Goal: Information Seeking & Learning: Learn about a topic

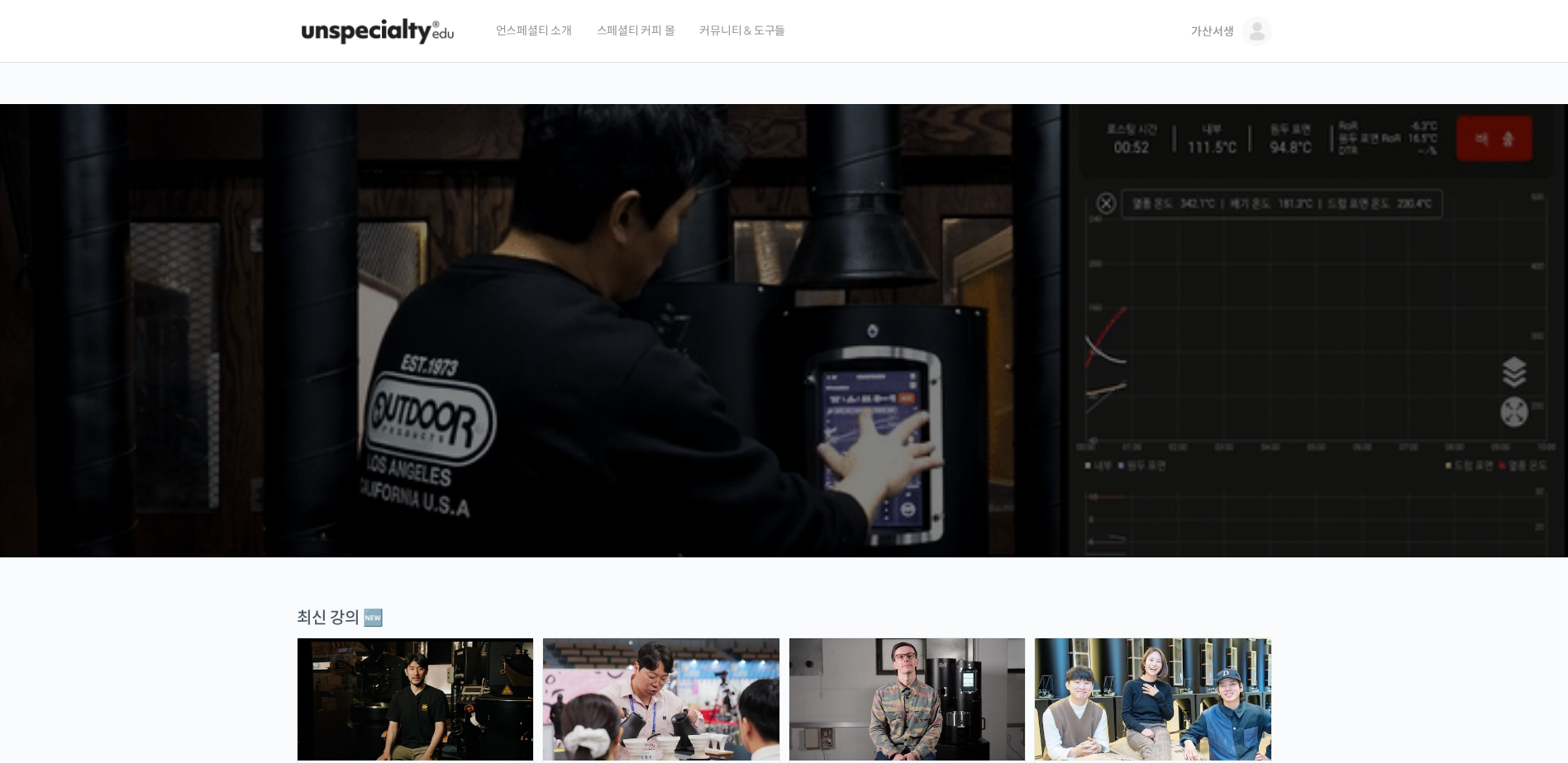
click at [1214, 33] on span "가산서생" at bounding box center [1212, 31] width 42 height 15
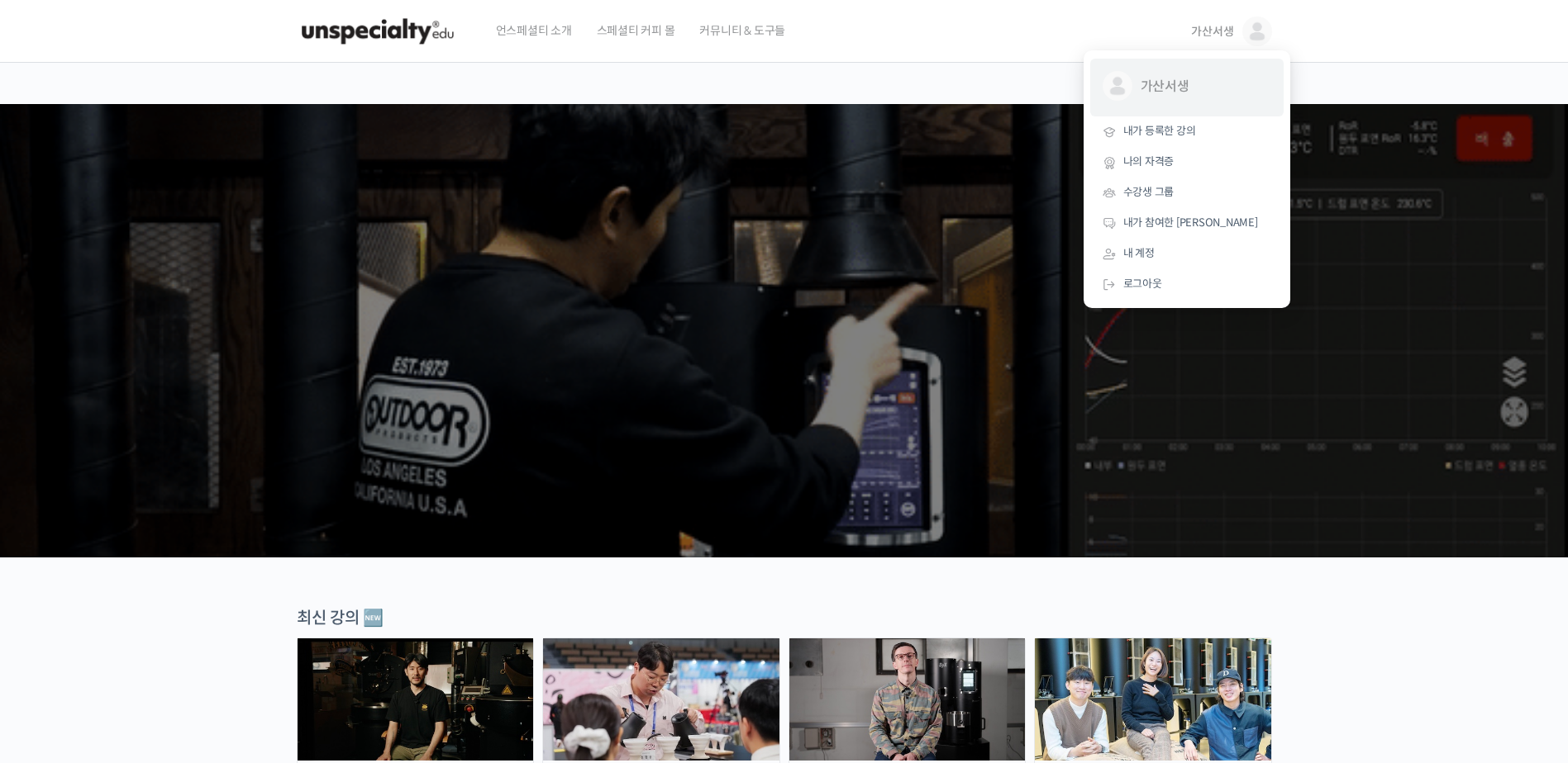
click at [1180, 86] on span "가산서생" at bounding box center [1201, 86] width 122 height 31
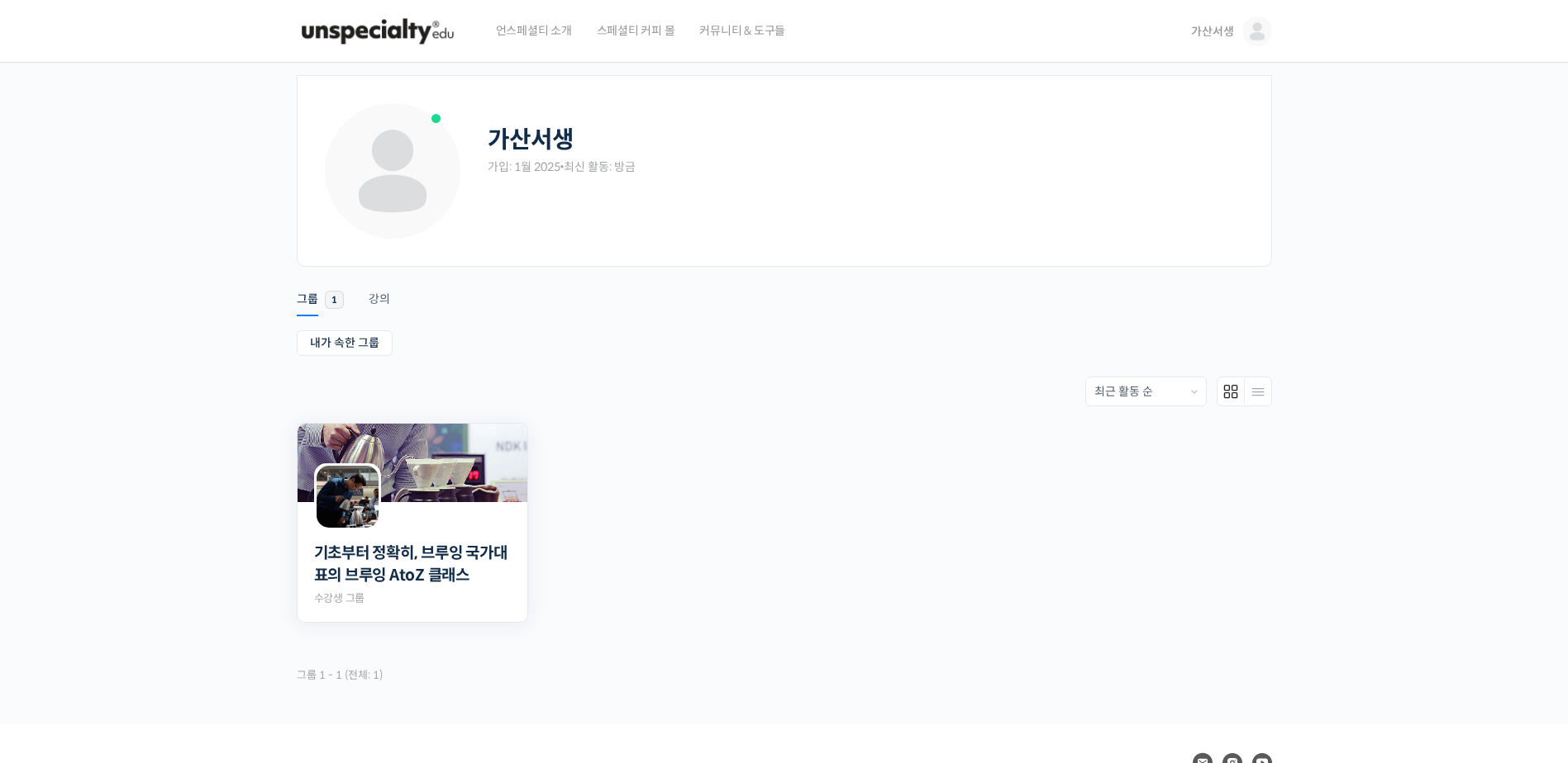
click at [480, 500] on img at bounding box center [413, 464] width 230 height 78
click at [1215, 29] on span "가산서생" at bounding box center [1212, 31] width 42 height 15
click at [1177, 127] on span "내가 등록한 강의" at bounding box center [1160, 131] width 73 height 14
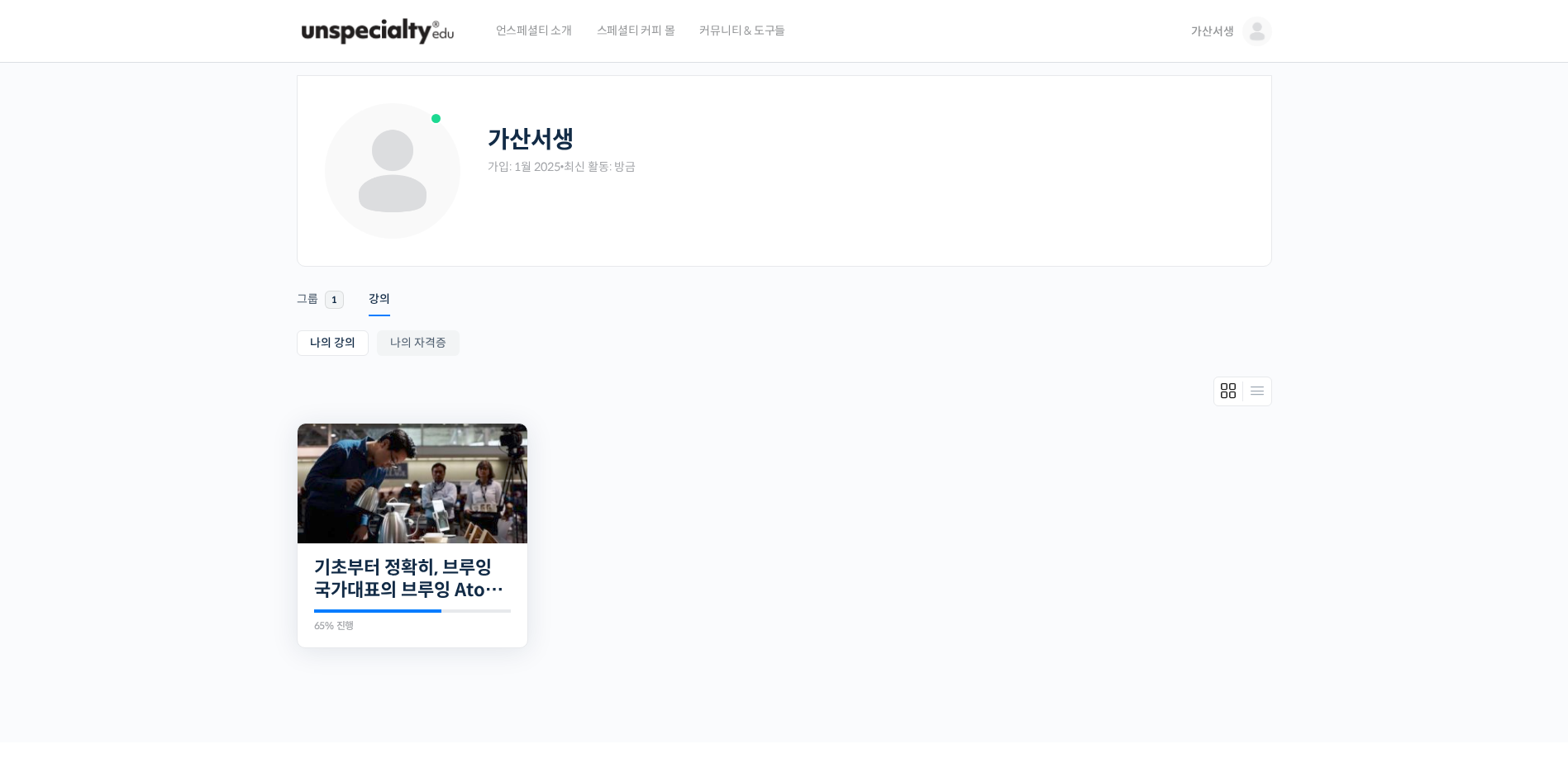
click at [391, 496] on img at bounding box center [413, 484] width 230 height 119
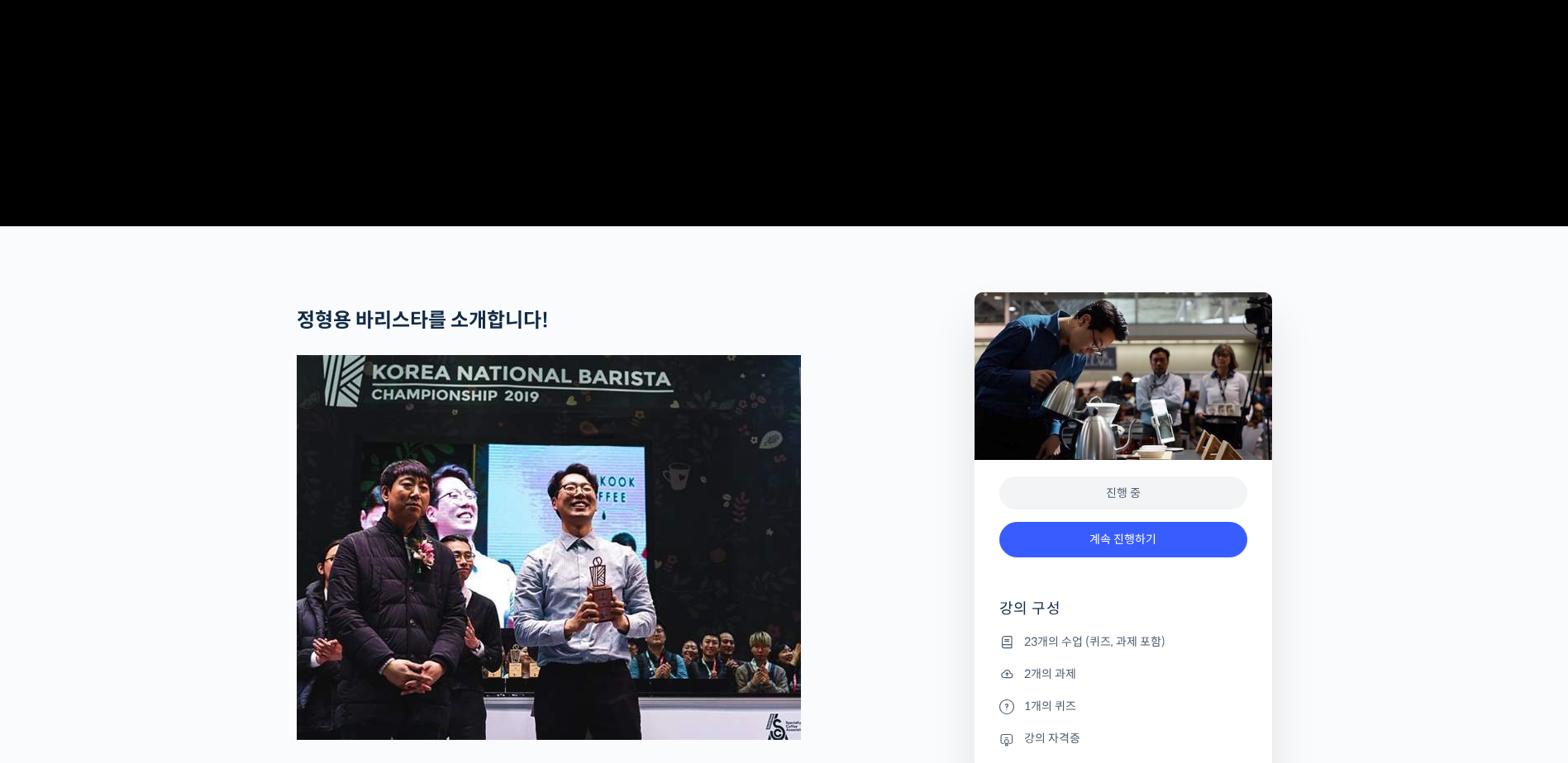
scroll to position [578, 0]
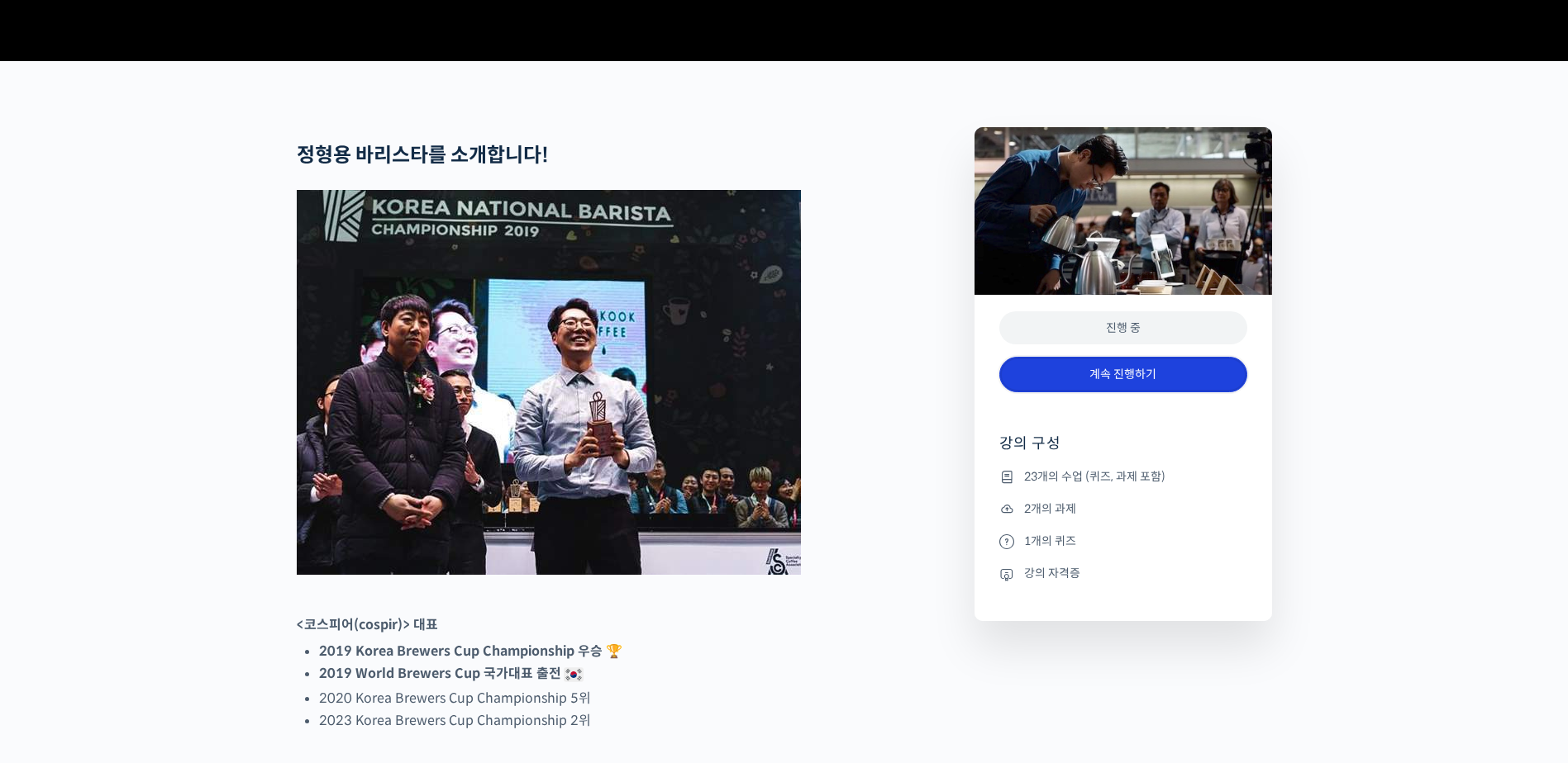
click at [1129, 392] on link "계속 진행하기" at bounding box center [1124, 374] width 248 height 36
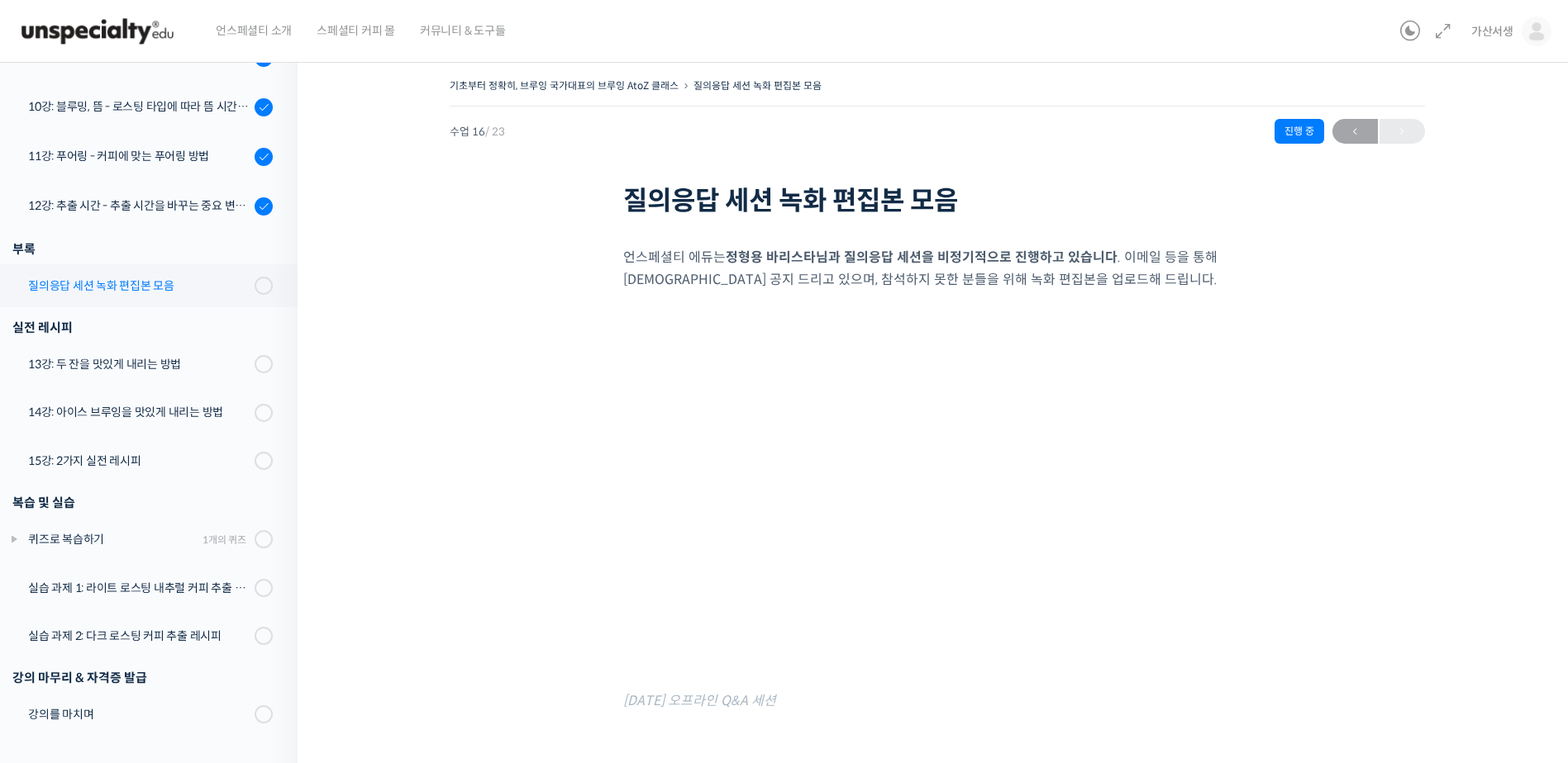
click at [120, 286] on div "질의응답 세션 녹화 편집본 모음" at bounding box center [139, 286] width 221 height 18
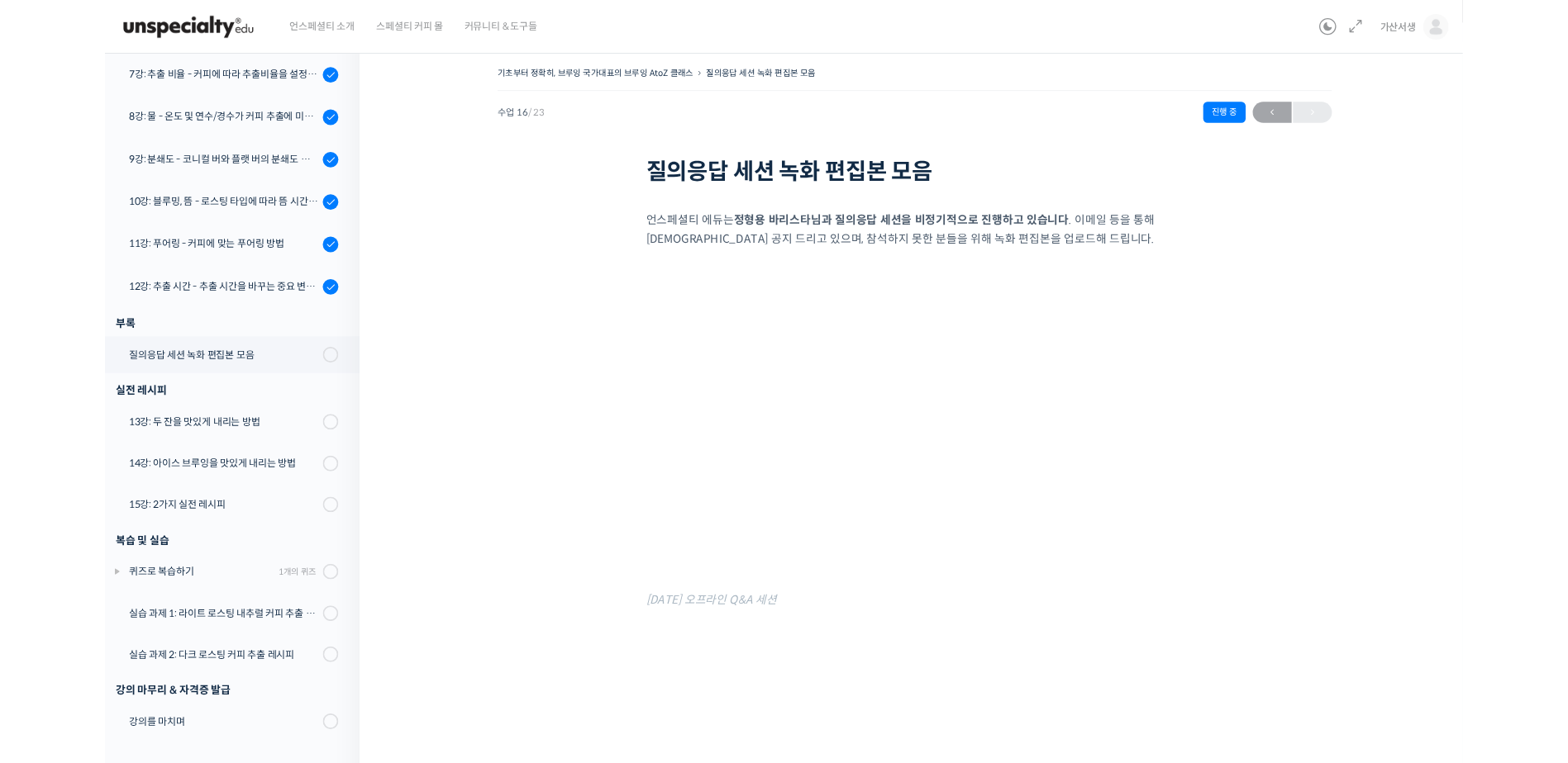
scroll to position [747, 0]
